Goal: Book appointment/travel/reservation

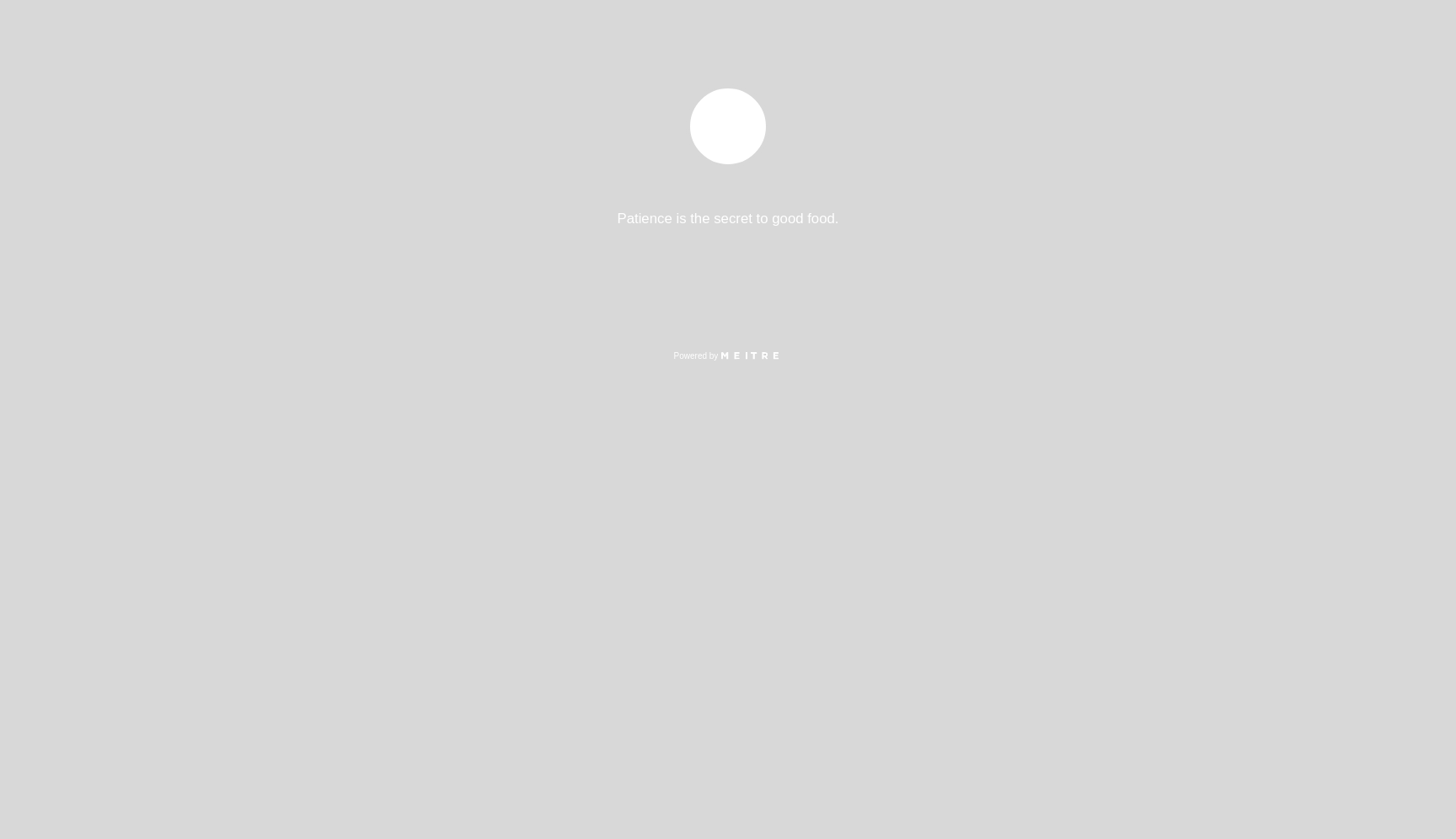
select select "es"
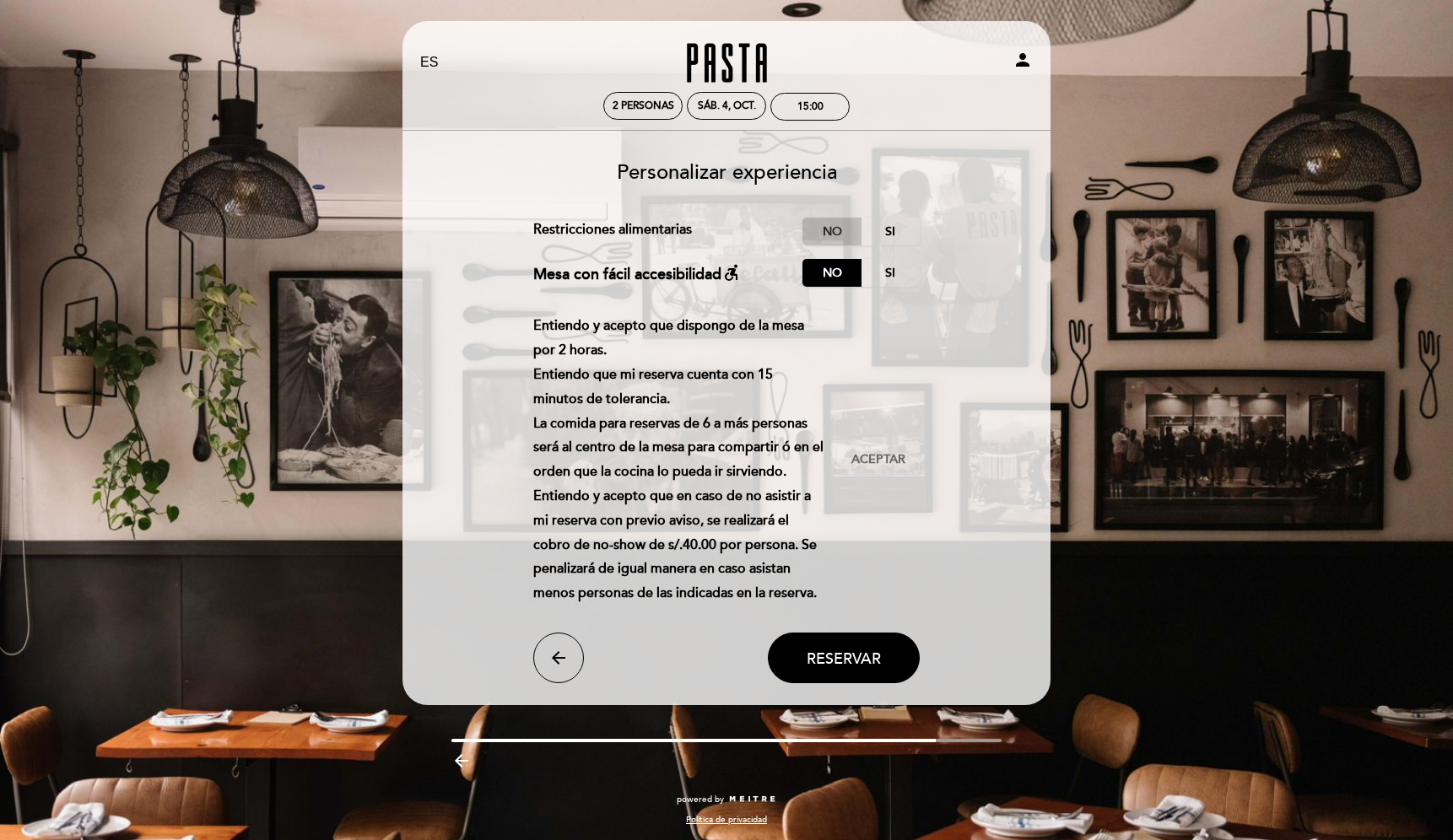
click at [840, 230] on label "No" at bounding box center [832, 231] width 59 height 28
click at [890, 457] on span "Aceptar" at bounding box center [879, 460] width 54 height 17
click at [854, 643] on button "Reservar" at bounding box center [844, 657] width 152 height 50
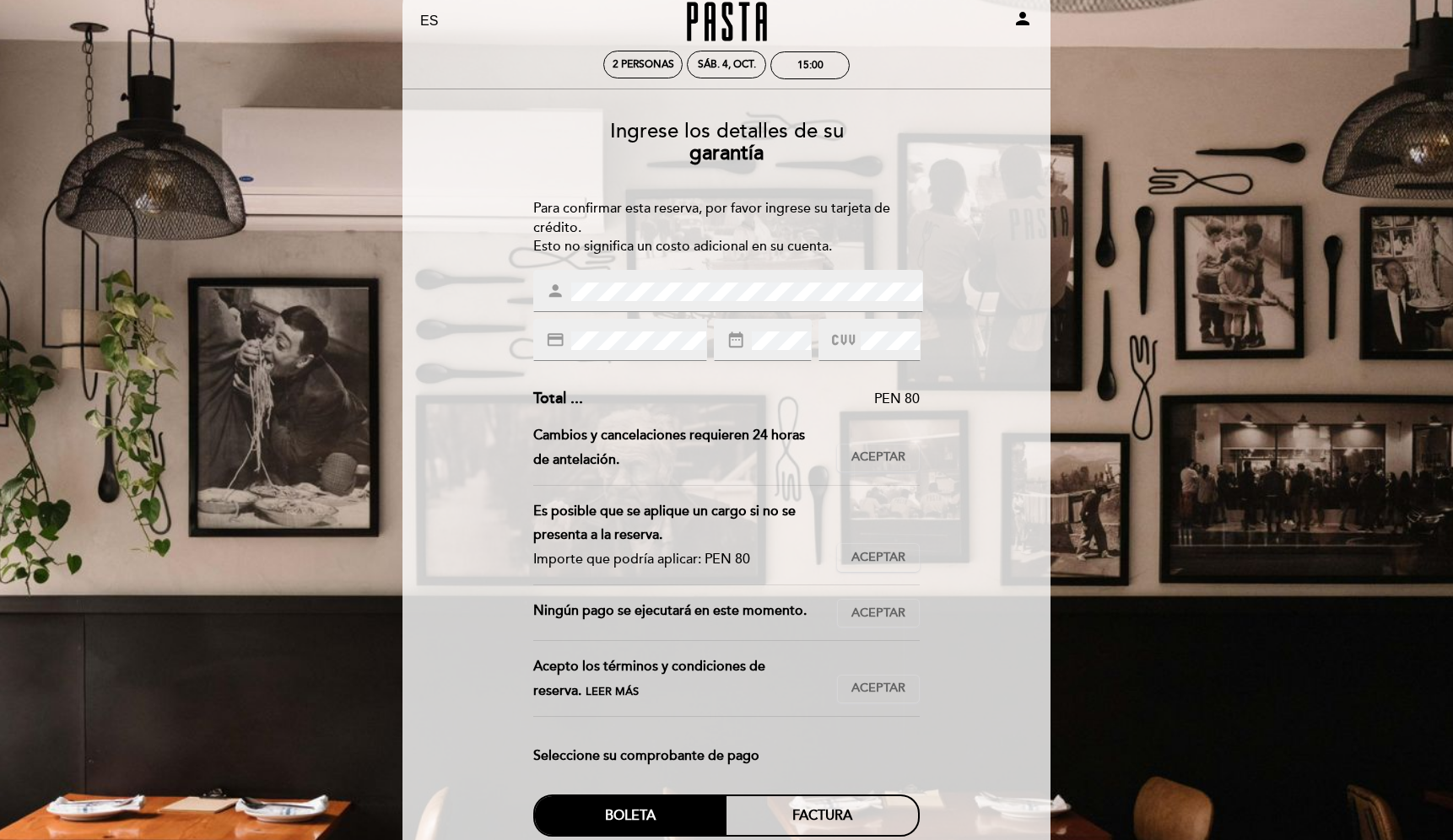
scroll to position [44, 0]
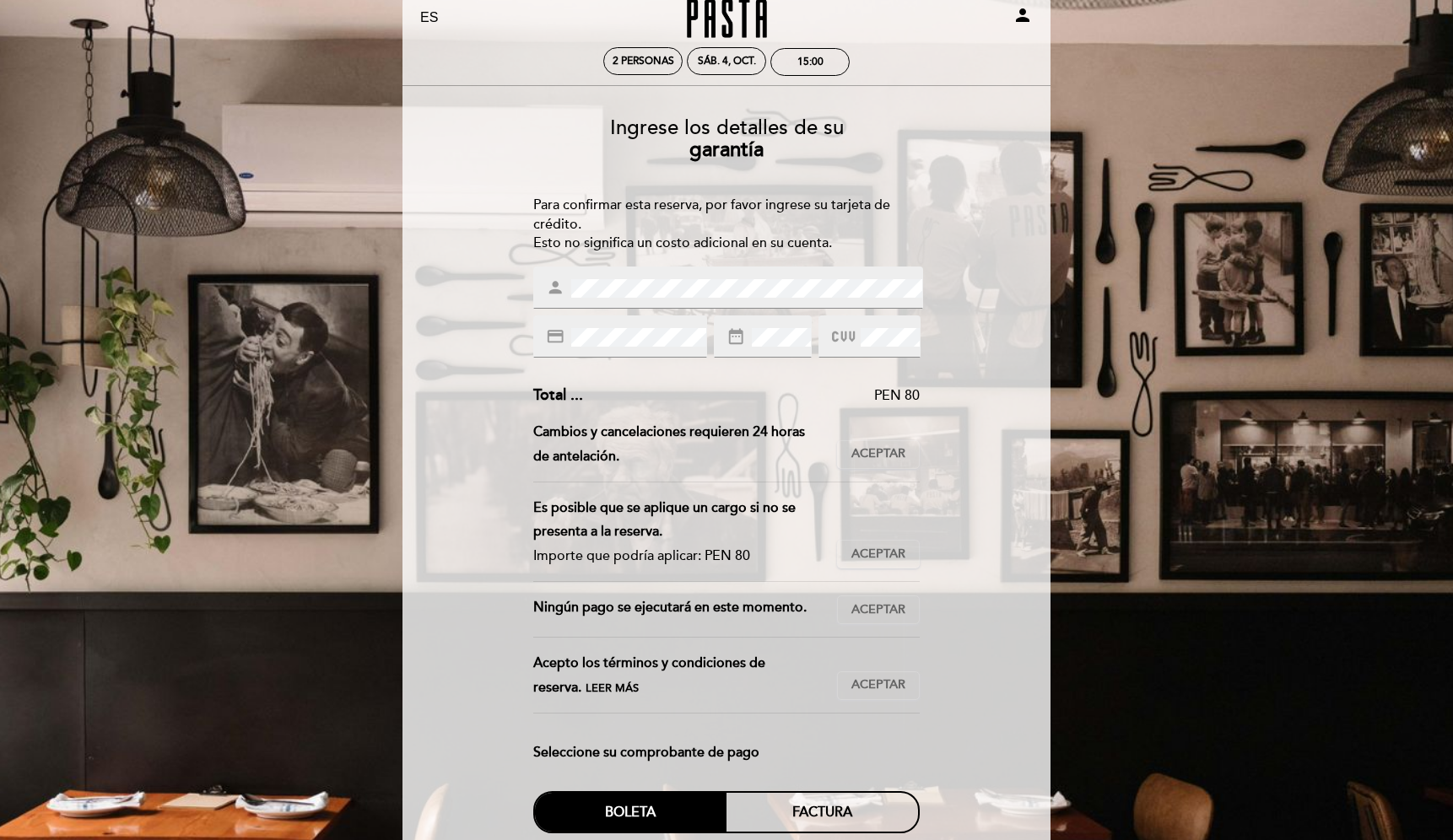
click at [1034, 417] on div "Ingrese los detalles de su garantía Para confirmar esta reserva, por favor ingr…" at bounding box center [726, 590] width 625 height 974
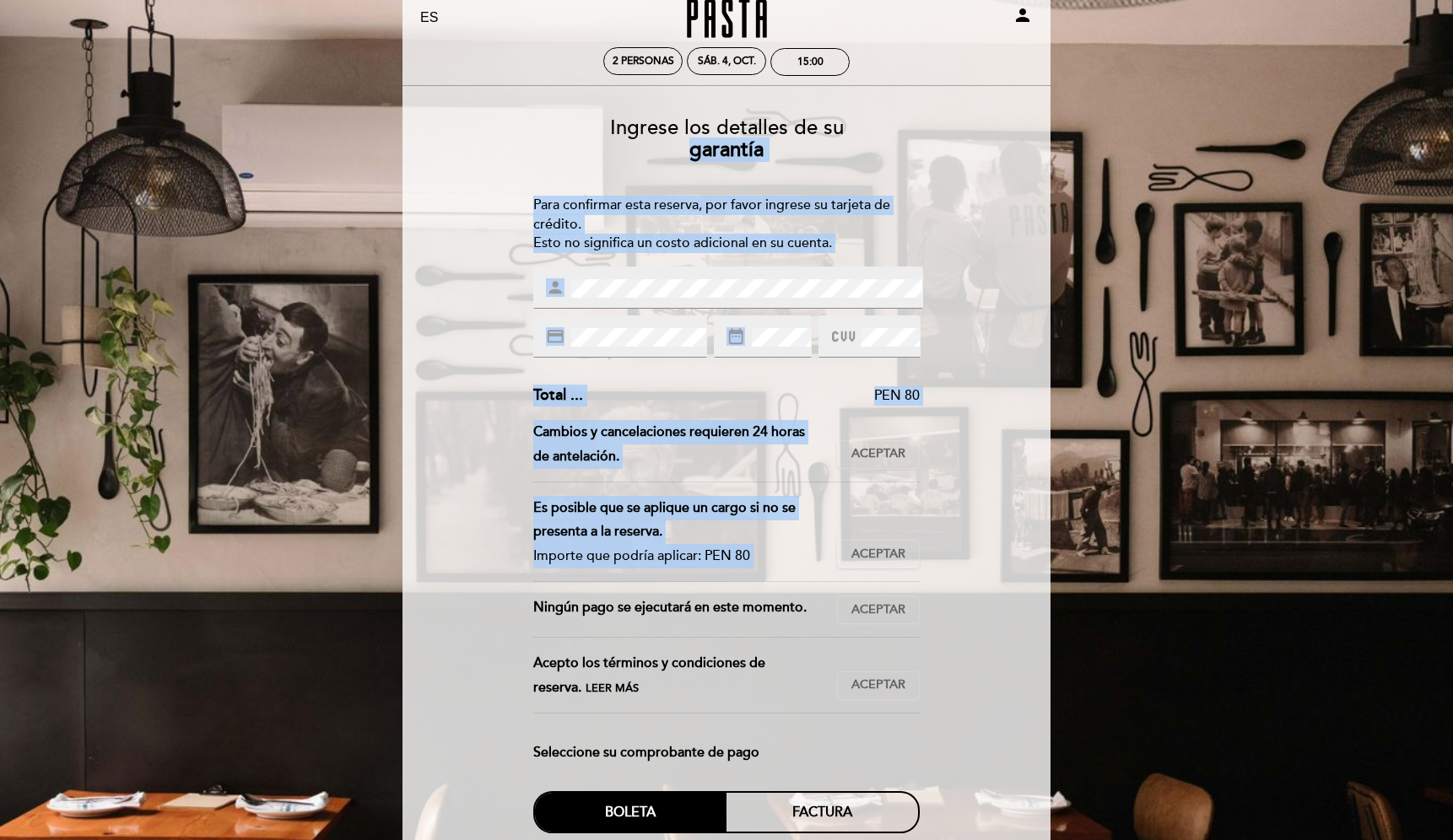
drag, startPoint x: 1053, startPoint y: 580, endPoint x: 592, endPoint y: 137, distance: 639.4
click at [592, 137] on div "EN ES PT Pasta person 2 personas sáb. 4, oct. 15:00 [GEOGRAPHIC_DATA] Bienvenid…" at bounding box center [726, 607] width 673 height 1262
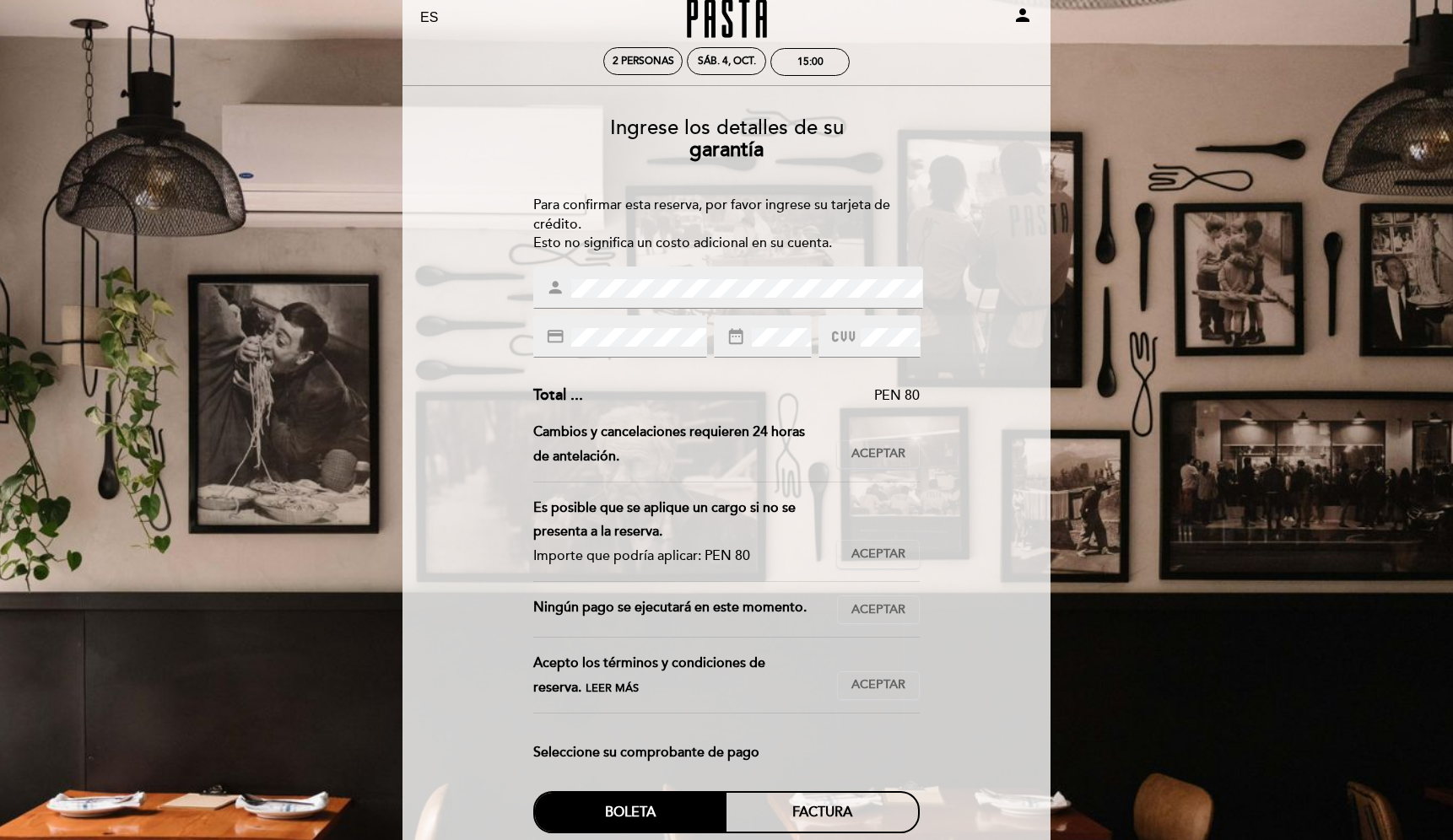
click at [545, 208] on div "Para confirmar esta reserva, por favor ingrese su tarjeta de crédito. Esto no s…" at bounding box center [726, 224] width 387 height 58
click at [546, 208] on div "Para confirmar esta reserva, por favor ingrese su tarjeta de crédito. Esto no s…" at bounding box center [726, 224] width 387 height 58
click at [546, 201] on div "Para confirmar esta reserva, por favor ingrese su tarjeta de crédito. Esto no s…" at bounding box center [726, 224] width 387 height 58
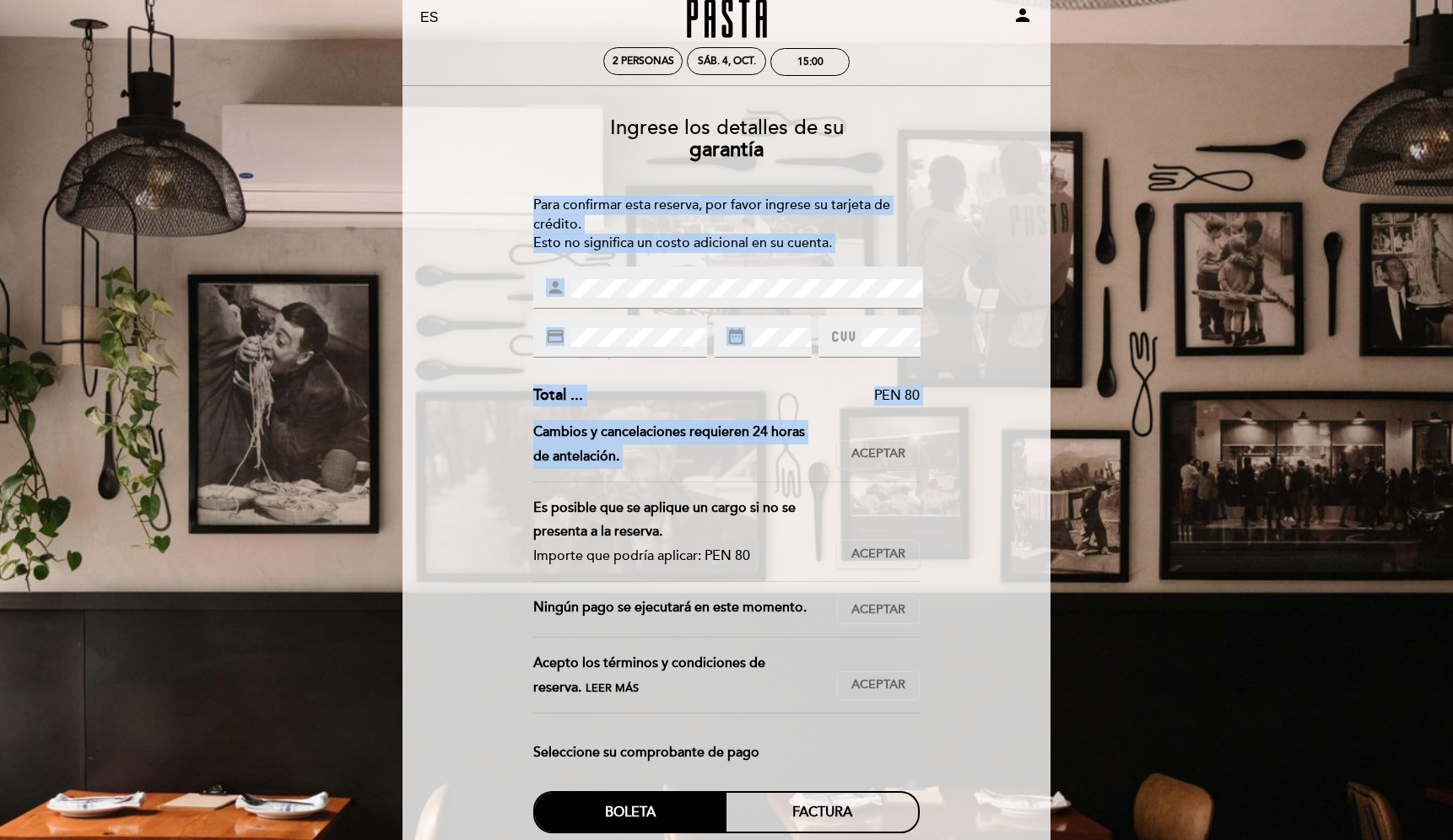
drag, startPoint x: 546, startPoint y: 201, endPoint x: 765, endPoint y: 442, distance: 325.6
click at [765, 442] on div "Ingrese los detalles de su garantía Para confirmar esta reserva, por favor ingr…" at bounding box center [726, 590] width 625 height 974
drag, startPoint x: 605, startPoint y: 461, endPoint x: 578, endPoint y: 177, distance: 285.3
click at [578, 177] on div "Ingrese los detalles de su garantía Para confirmar esta reserva, por favor ingr…" at bounding box center [726, 590] width 625 height 974
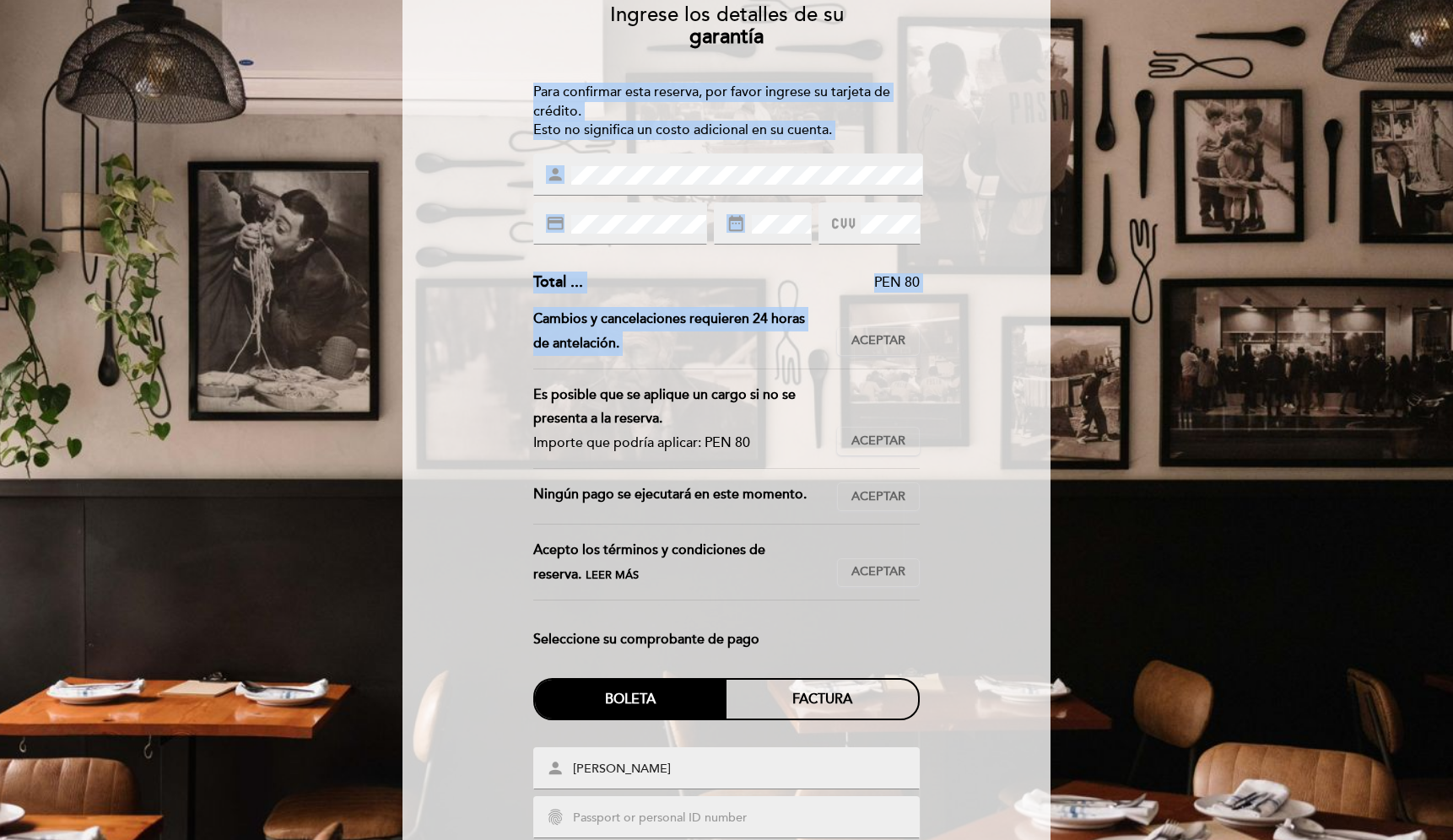
drag, startPoint x: 746, startPoint y: 442, endPoint x: 518, endPoint y: 378, distance: 236.8
click at [531, 388] on div "Ingrese los detalles de su garantía Para confirmar esta reserva, por favor ingr…" at bounding box center [726, 477] width 625 height 974
click at [518, 378] on div "Ingrese los detalles de su garantía Para confirmar esta reserva, por favor ingr…" at bounding box center [726, 477] width 625 height 974
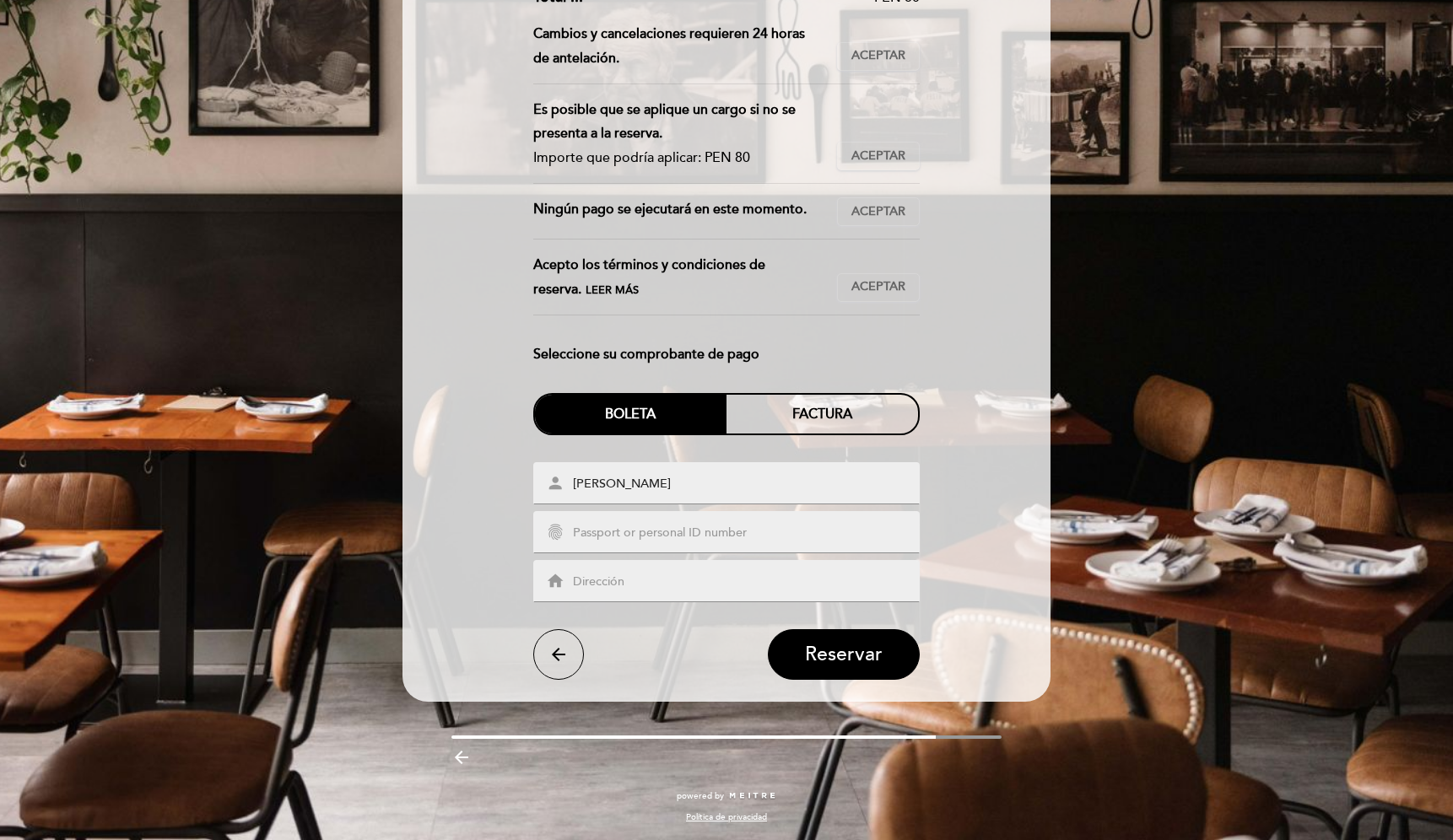
scroll to position [0, 0]
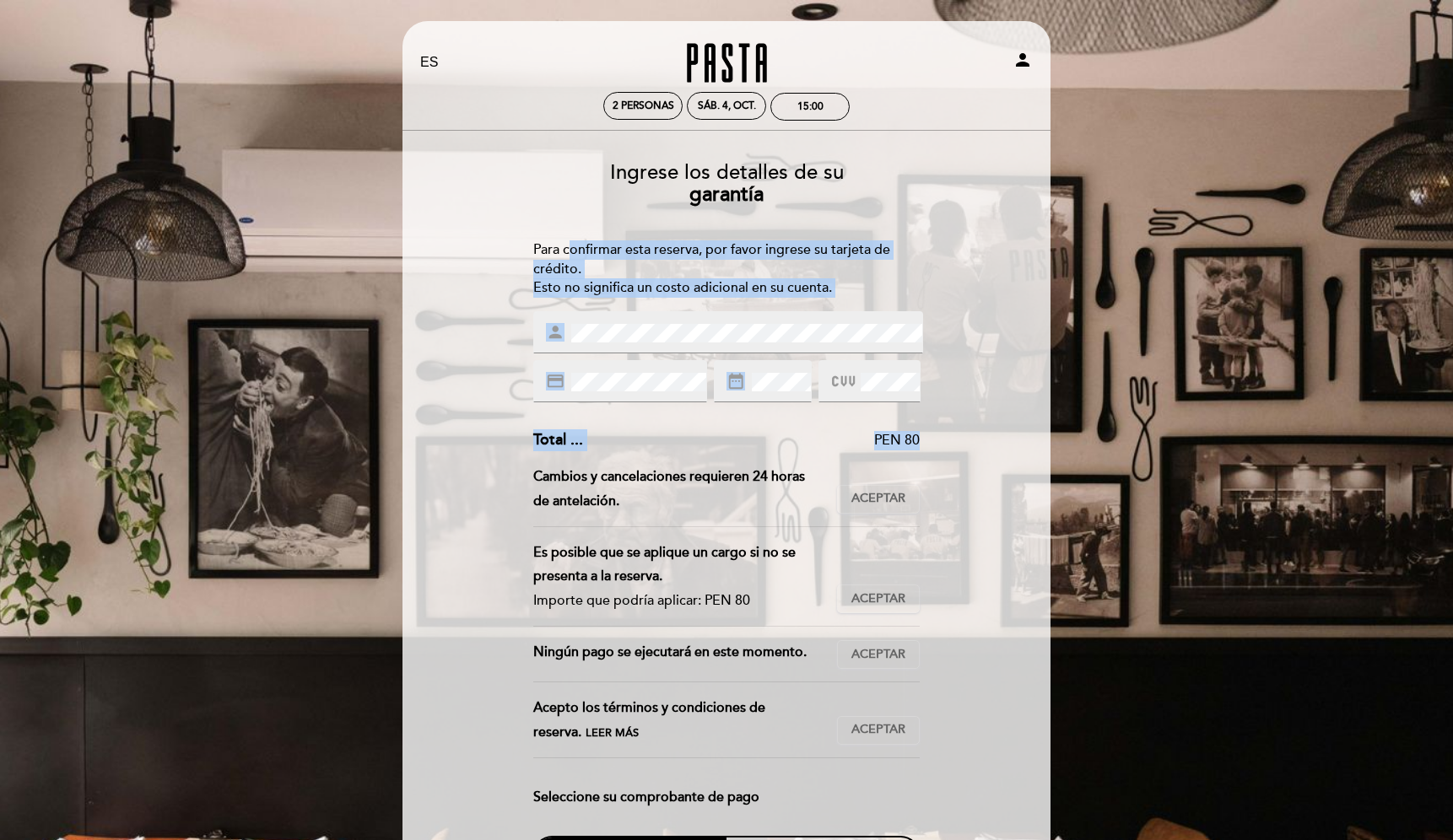
drag, startPoint x: 920, startPoint y: 439, endPoint x: 567, endPoint y: 239, distance: 405.7
click at [567, 239] on div "Ingrese los detalles de su garantía Para confirmar esta reserva, por favor ingr…" at bounding box center [726, 636] width 625 height 974
click at [567, 240] on div "Para confirmar esta reserva, por favor ingrese su tarjeta de crédito. Esto no s…" at bounding box center [726, 269] width 387 height 58
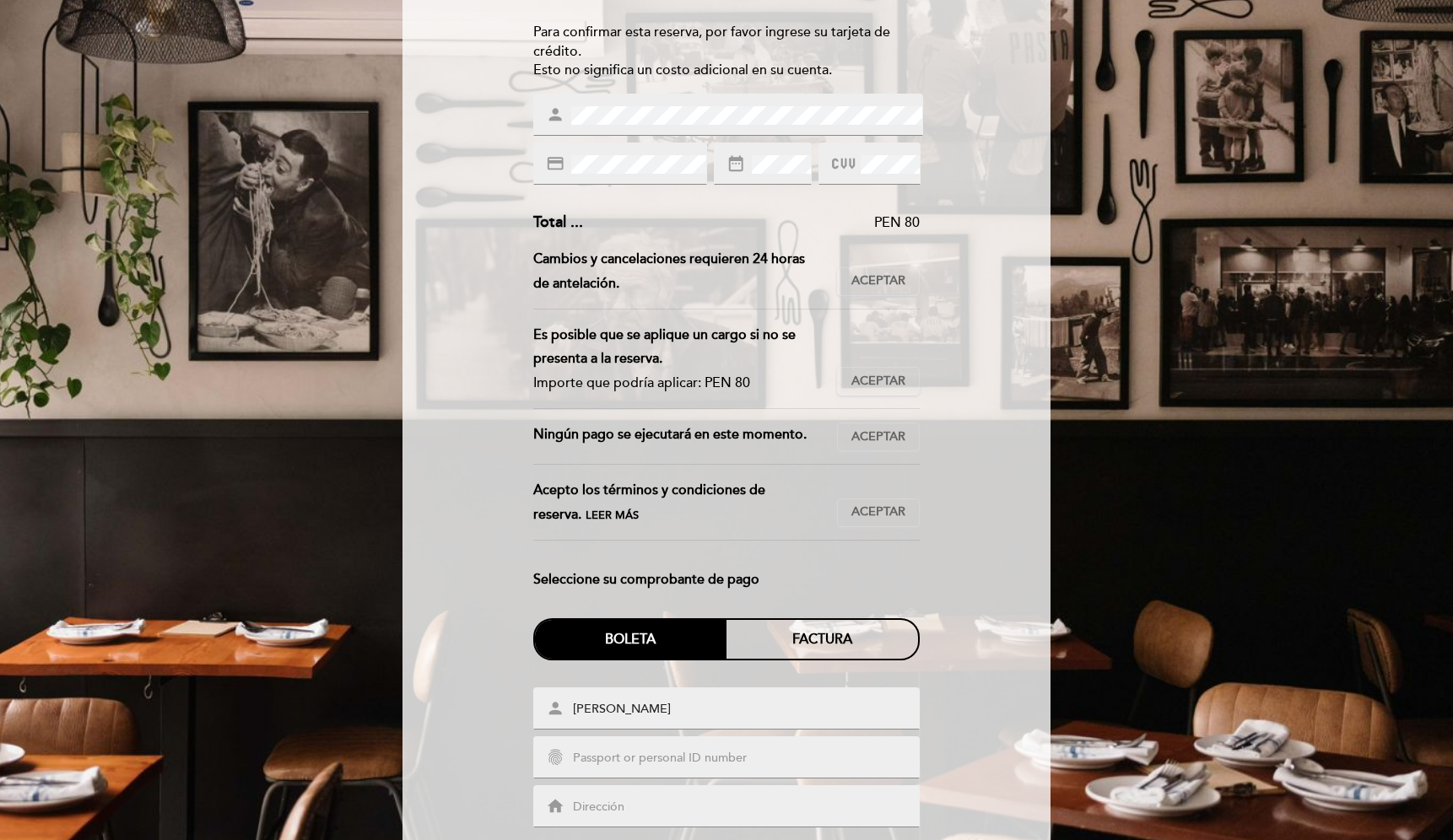
scroll to position [219, 0]
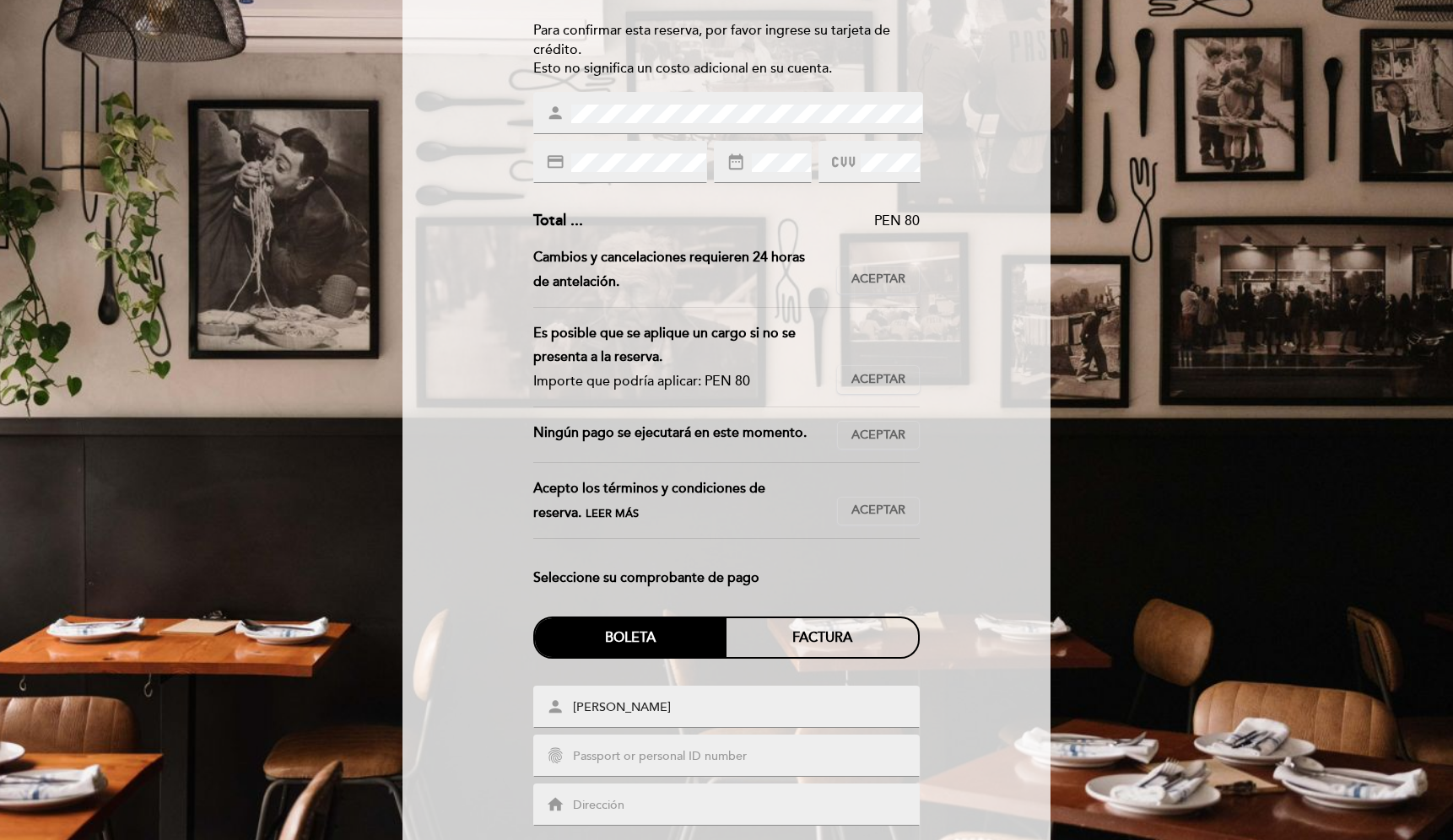
drag, startPoint x: 535, startPoint y: 326, endPoint x: 766, endPoint y: 393, distance: 240.5
click at [766, 393] on div "Es posible que se aplique un cargo si no se presenta a la reserva. Importe que …" at bounding box center [686, 357] width 305 height 72
drag, startPoint x: 748, startPoint y: 383, endPoint x: 537, endPoint y: 334, distance: 216.6
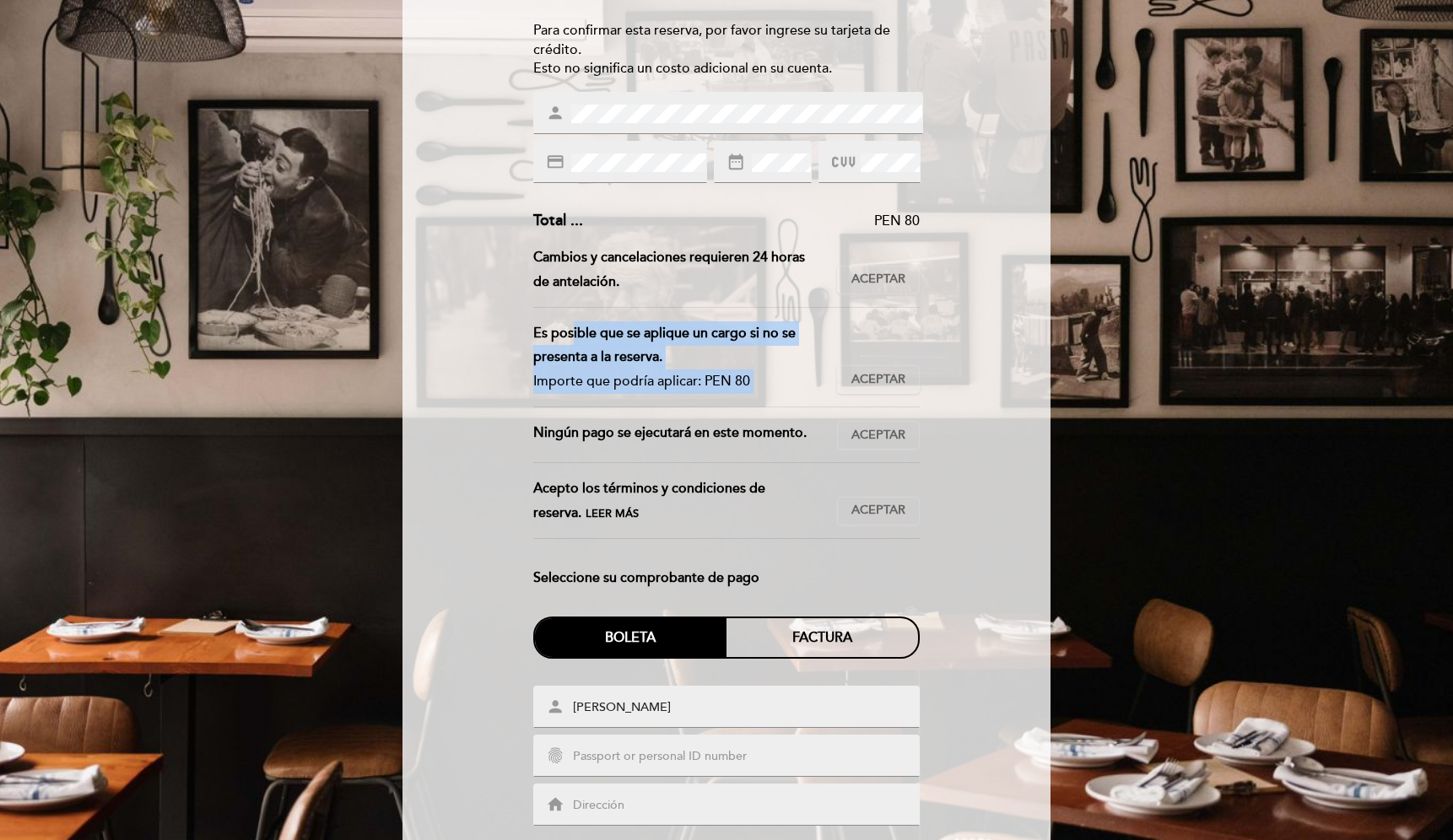
drag, startPoint x: 536, startPoint y: 334, endPoint x: 889, endPoint y: 404, distance: 359.9
click at [882, 403] on div "Es posible que se aplique un cargo si no se presenta a la reserva. Importe que …" at bounding box center [726, 364] width 387 height 86
click at [954, 315] on div "Ingrese los detalles de su garantía Para confirmar esta reserva, por favor ingr…" at bounding box center [726, 417] width 625 height 974
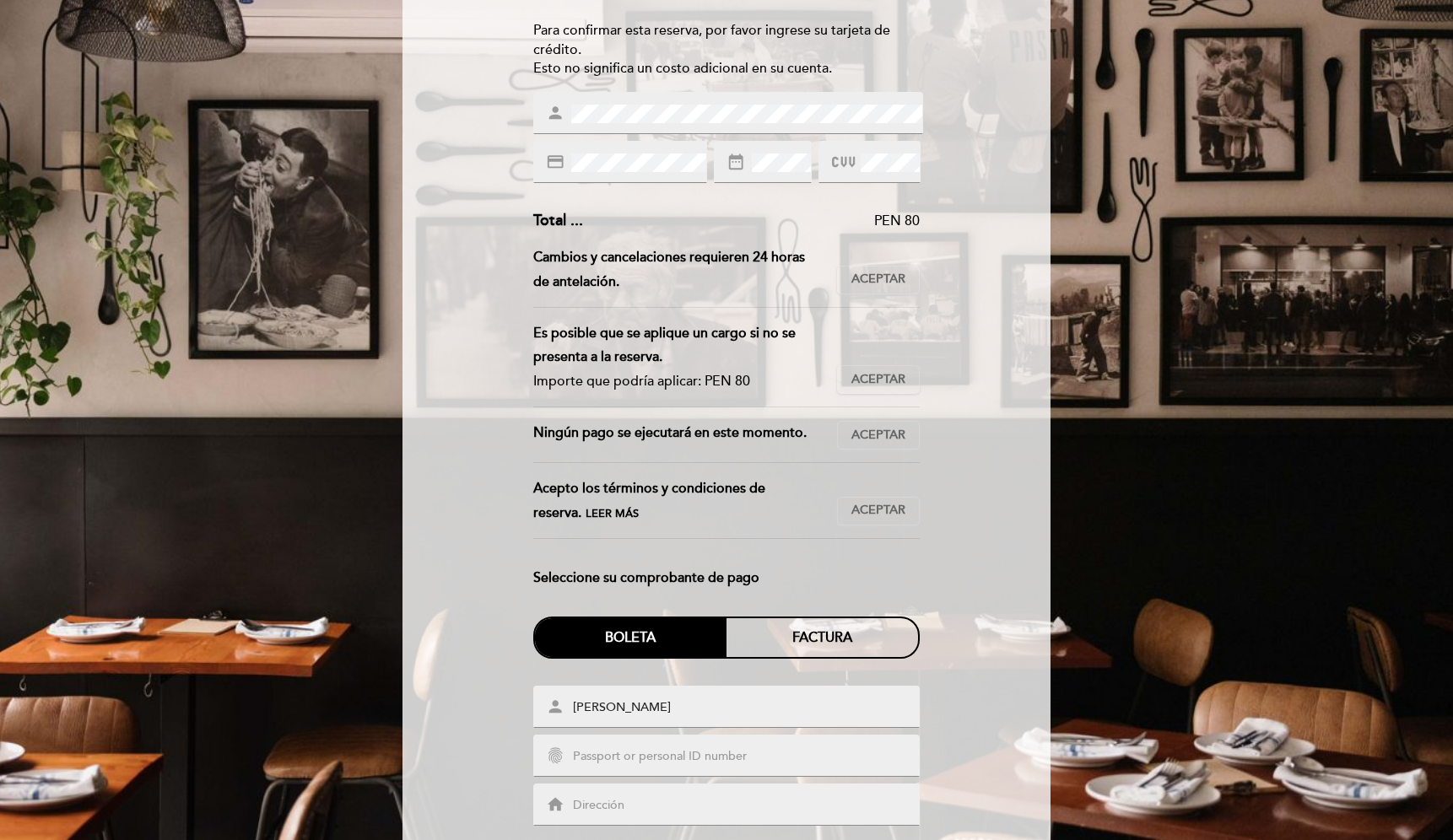
scroll to position [298, 0]
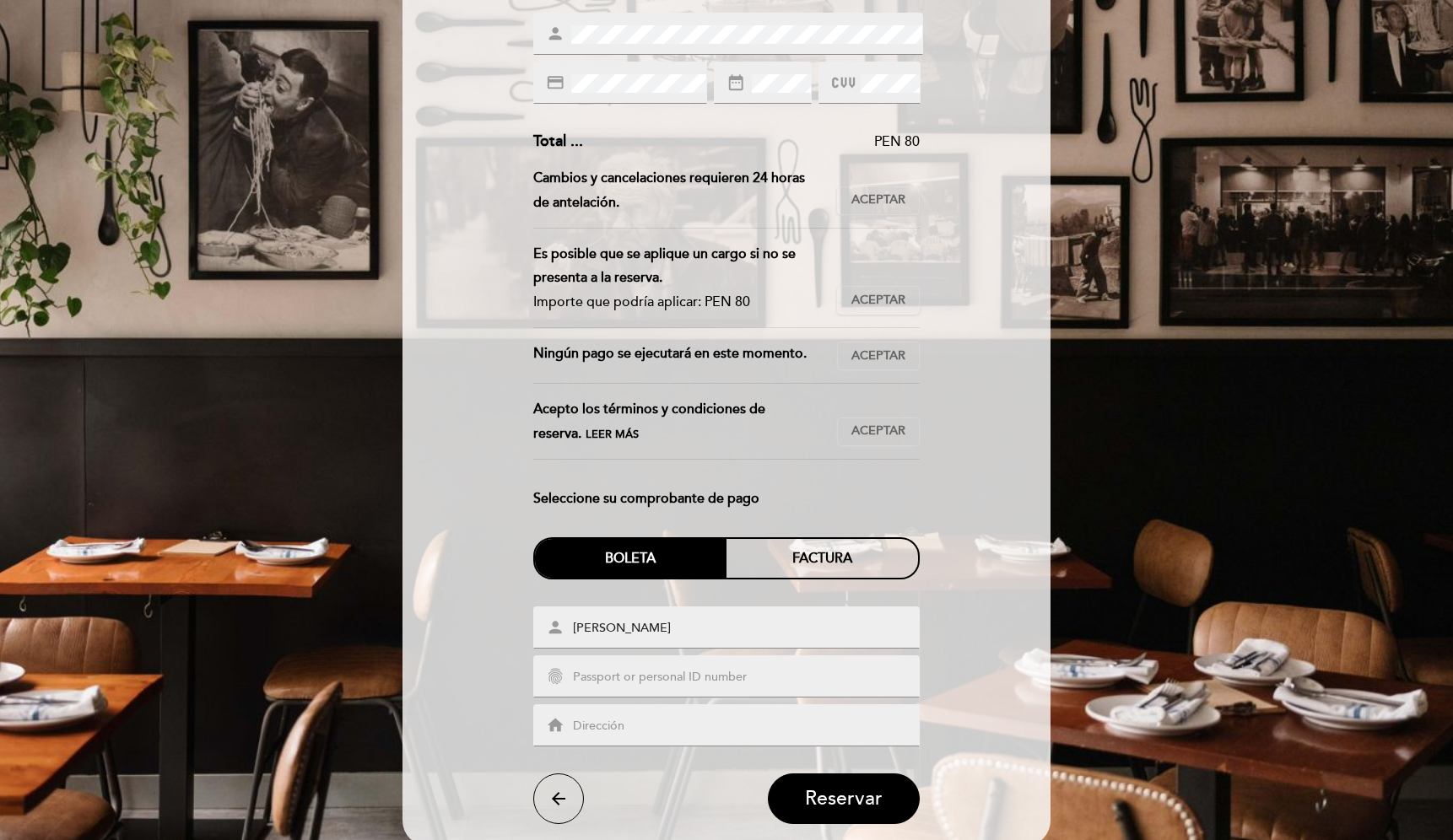
drag, startPoint x: 807, startPoint y: 354, endPoint x: 545, endPoint y: 350, distance: 262.0
click at [545, 350] on div "Ningún pago se ejecutará en este momento." at bounding box center [686, 356] width 305 height 29
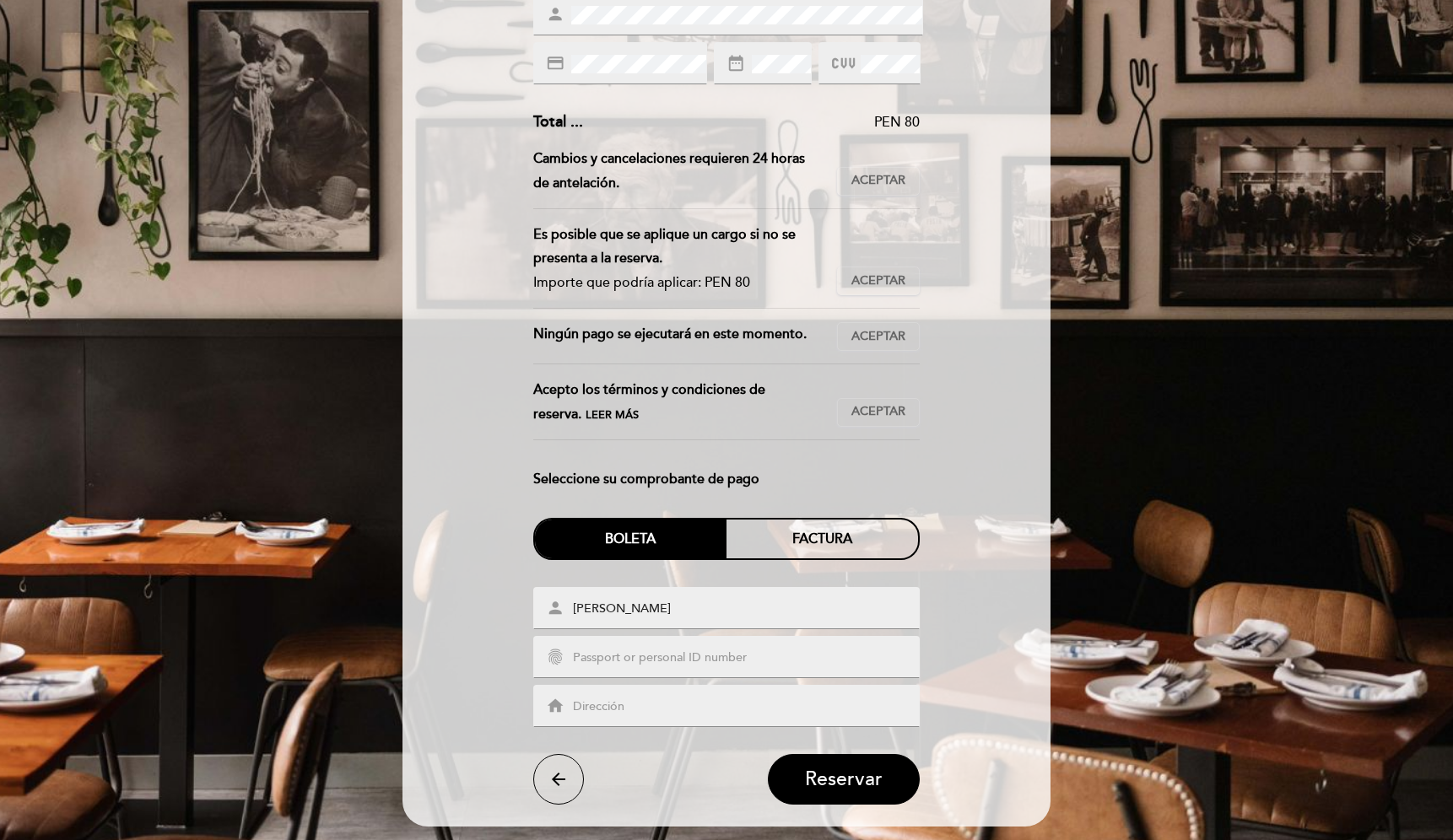
scroll to position [0, 0]
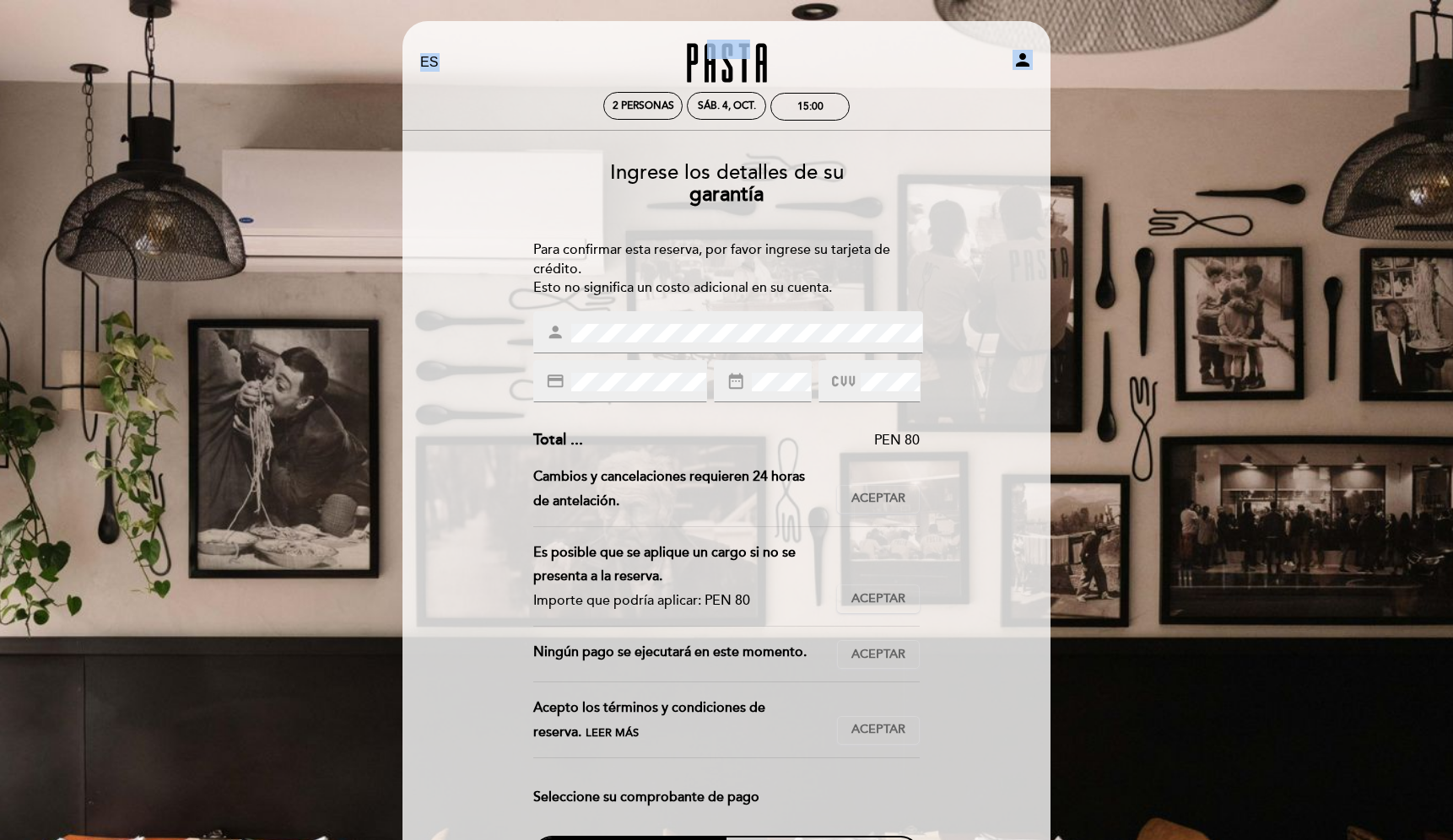
drag, startPoint x: 864, startPoint y: 114, endPoint x: 597, endPoint y: 42, distance: 276.5
click at [597, 42] on div "EN ES PT Pasta person 2 personas sáb. 4, oct. 15:00" at bounding box center [726, 82] width 613 height 98
